Goal: Task Accomplishment & Management: Manage account settings

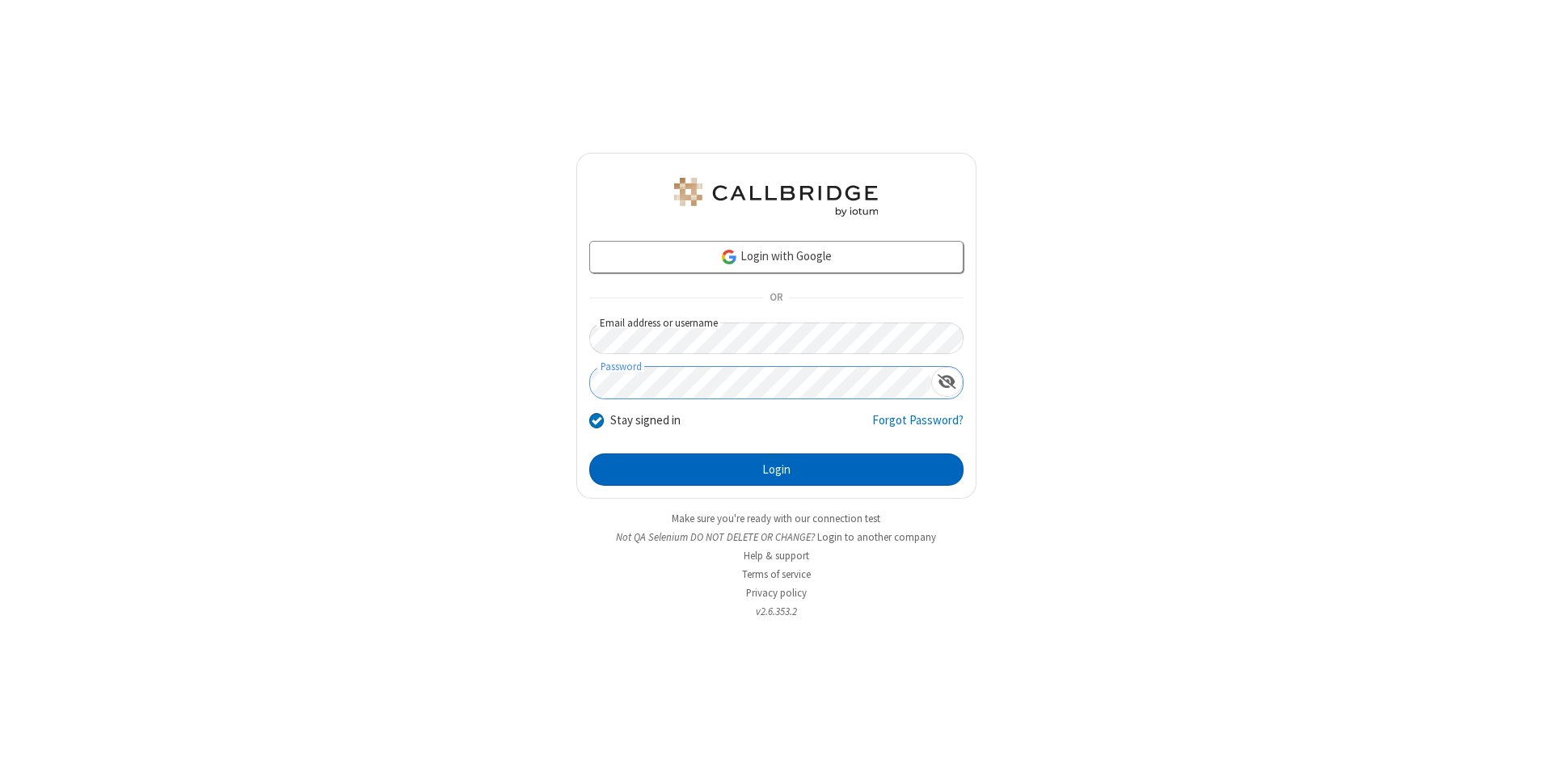
click at [776, 470] on button "Login" at bounding box center [777, 470] width 375 height 32
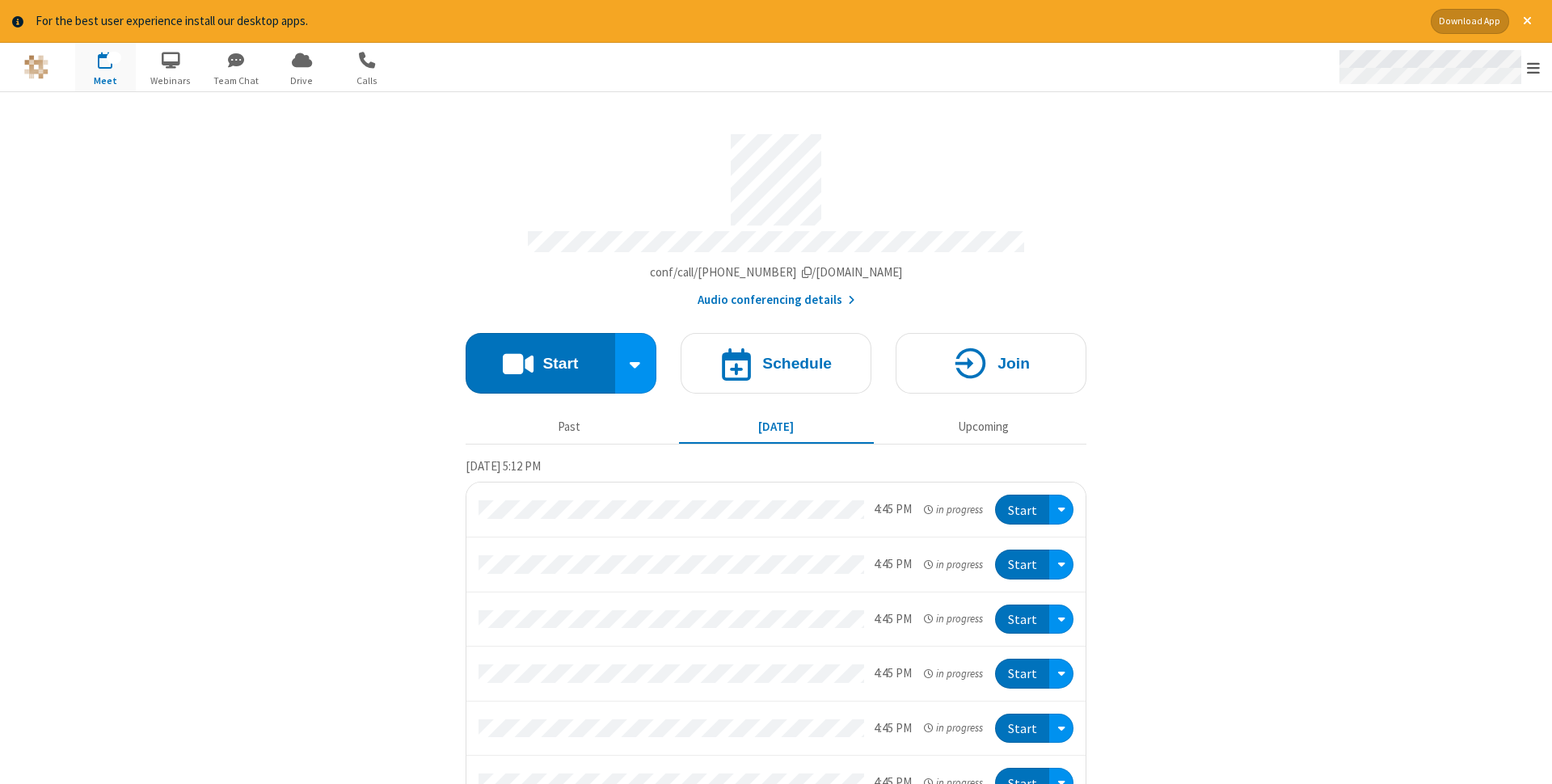
click at [1533, 67] on span "Open menu" at bounding box center [1533, 67] width 13 height 16
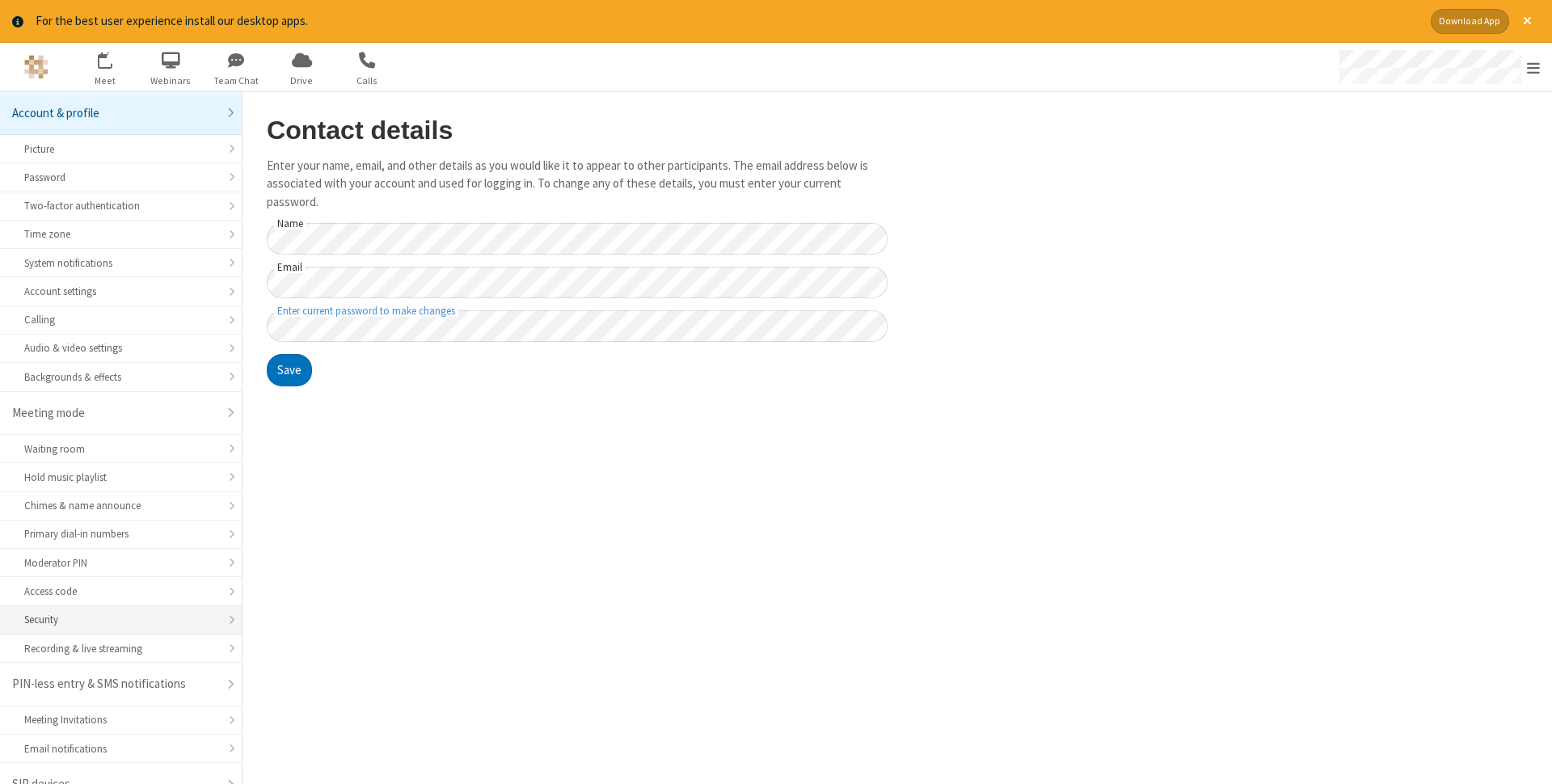
click at [121, 612] on div "Security" at bounding box center [121, 620] width 193 height 15
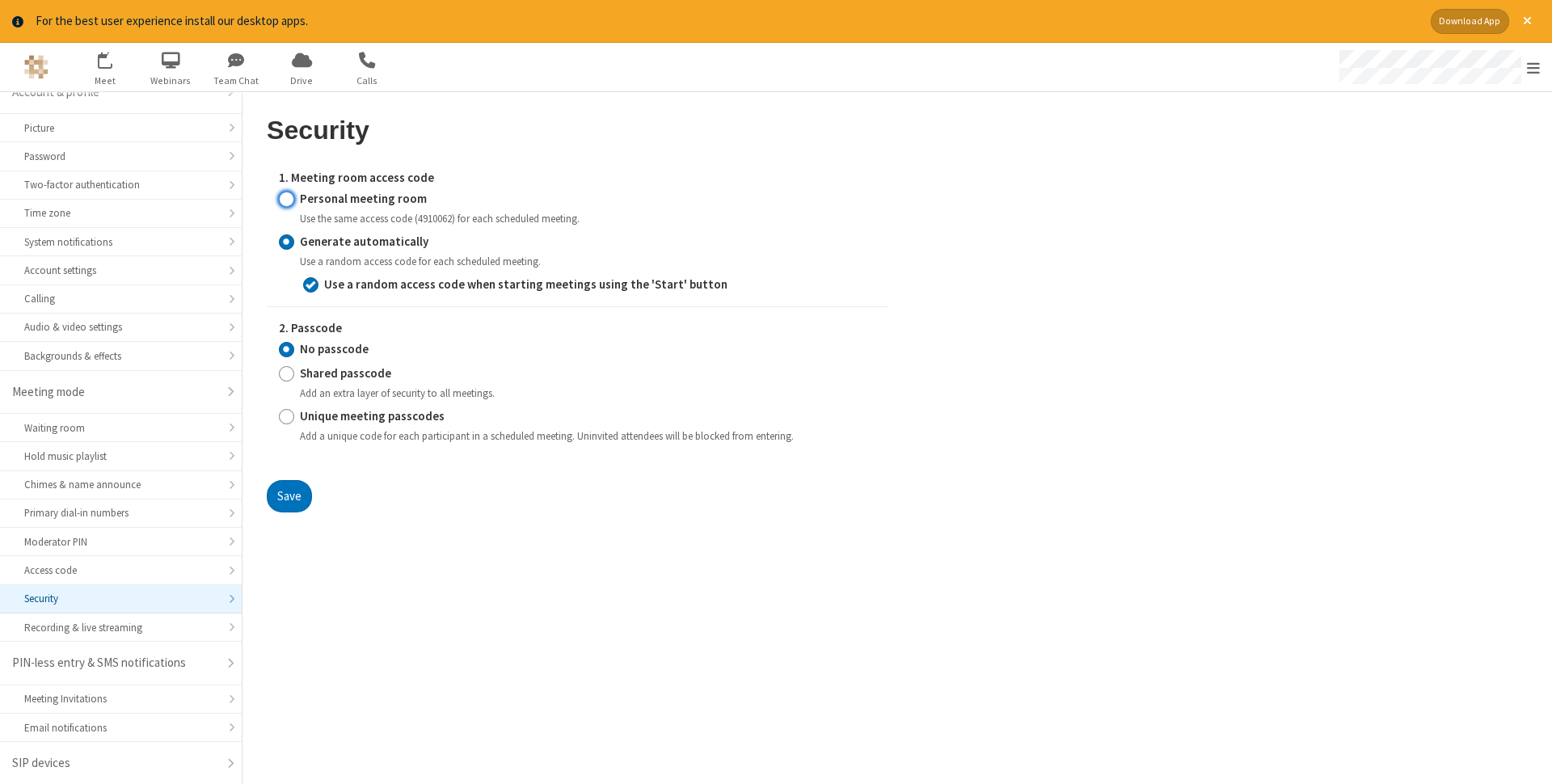
click at [286, 198] on input "Personal meeting room" at bounding box center [287, 198] width 15 height 17
radio input "true"
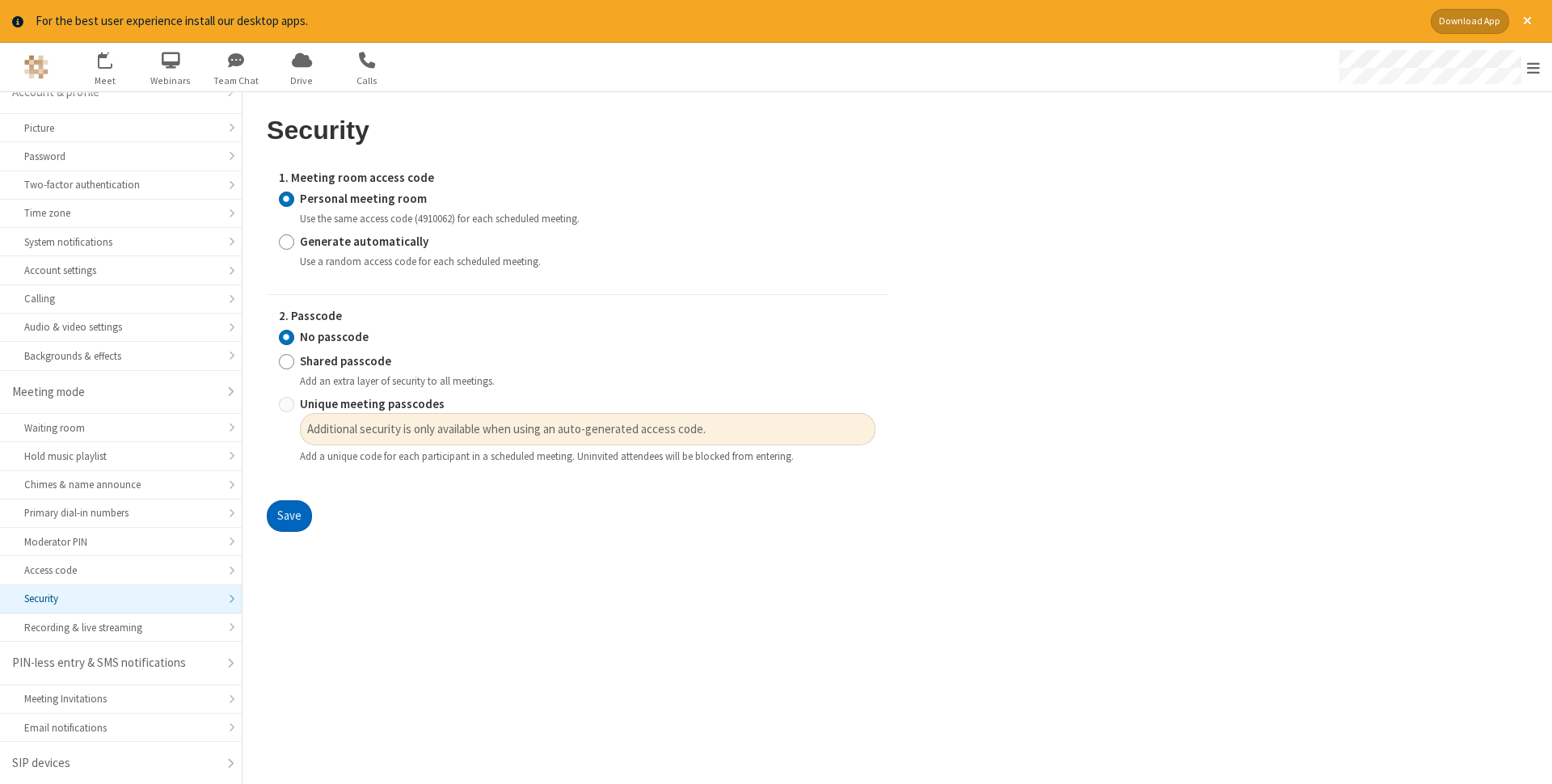
click at [288, 516] on button "Save" at bounding box center [289, 516] width 46 height 32
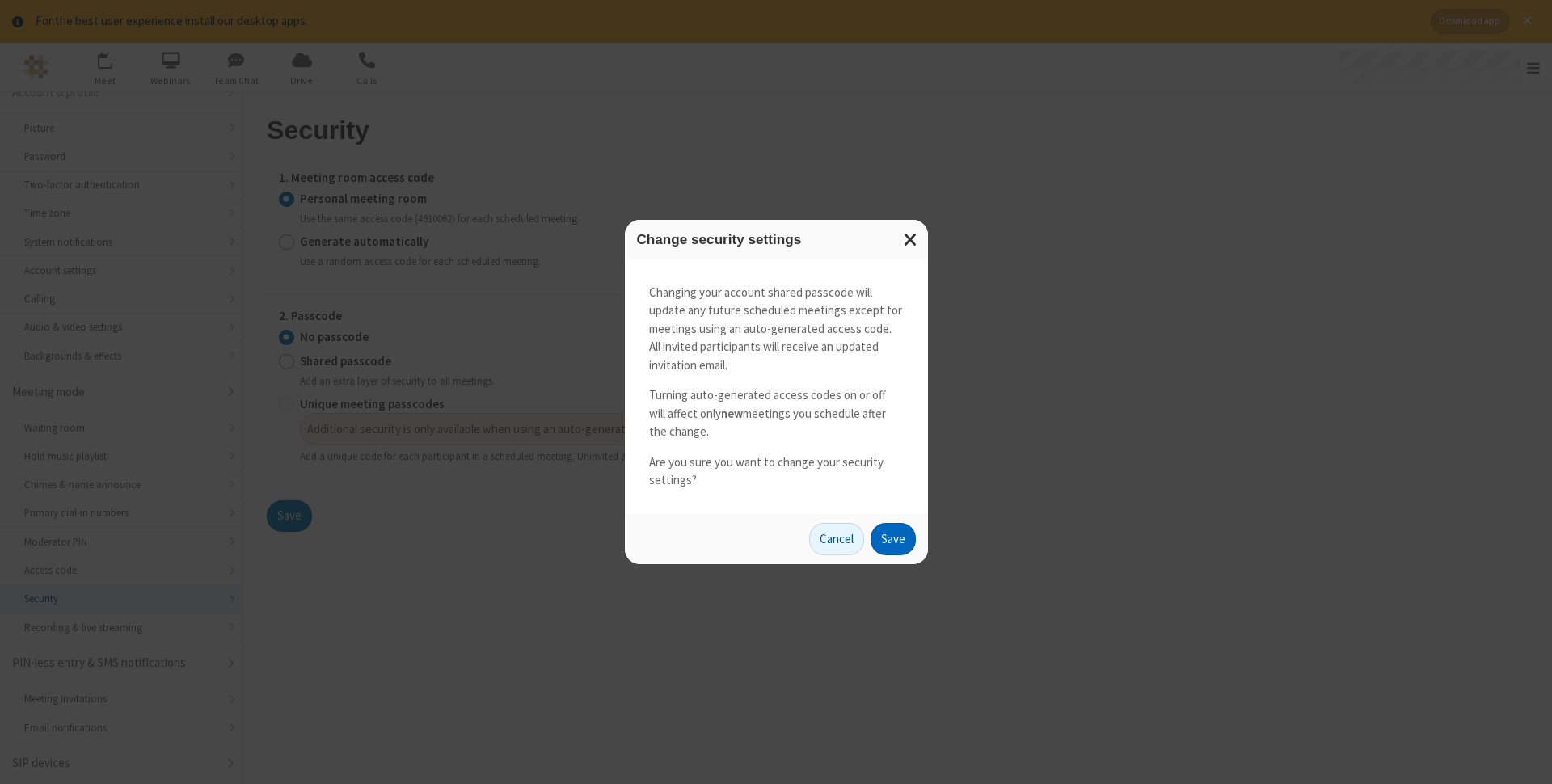
click at [892, 538] on button "Save" at bounding box center [893, 539] width 46 height 32
